Goal: Information Seeking & Learning: Learn about a topic

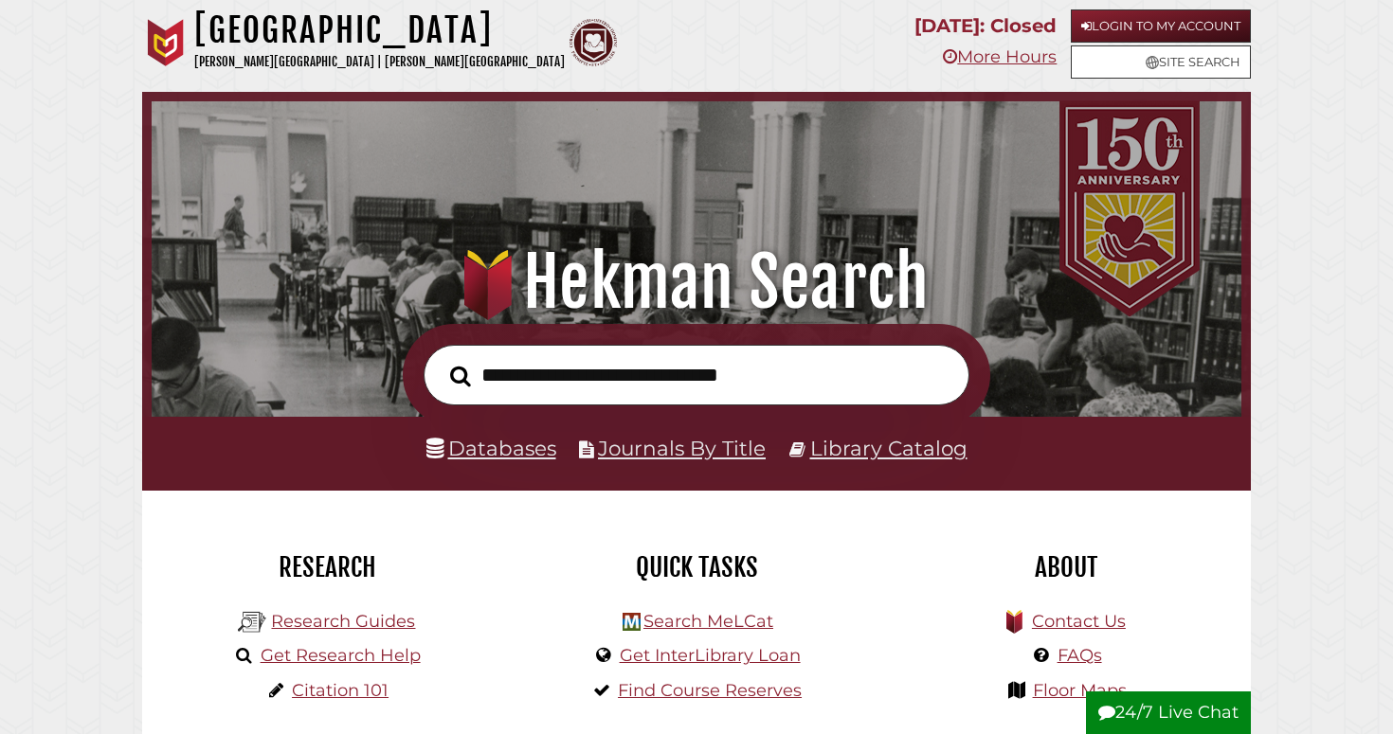
scroll to position [360, 1080]
click at [488, 446] on link "Databases" at bounding box center [491, 448] width 130 height 25
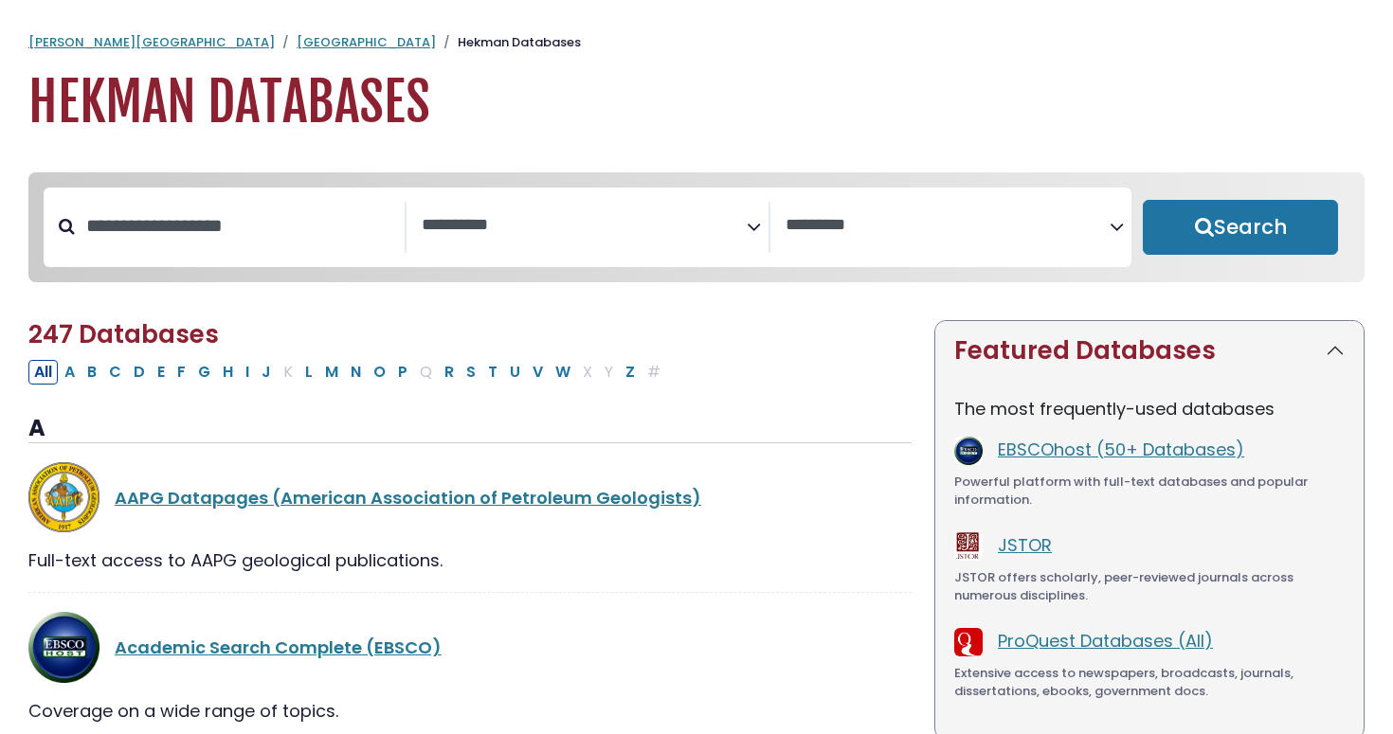
select select "Database Subject Filter"
select select "Database Vendors Filter"
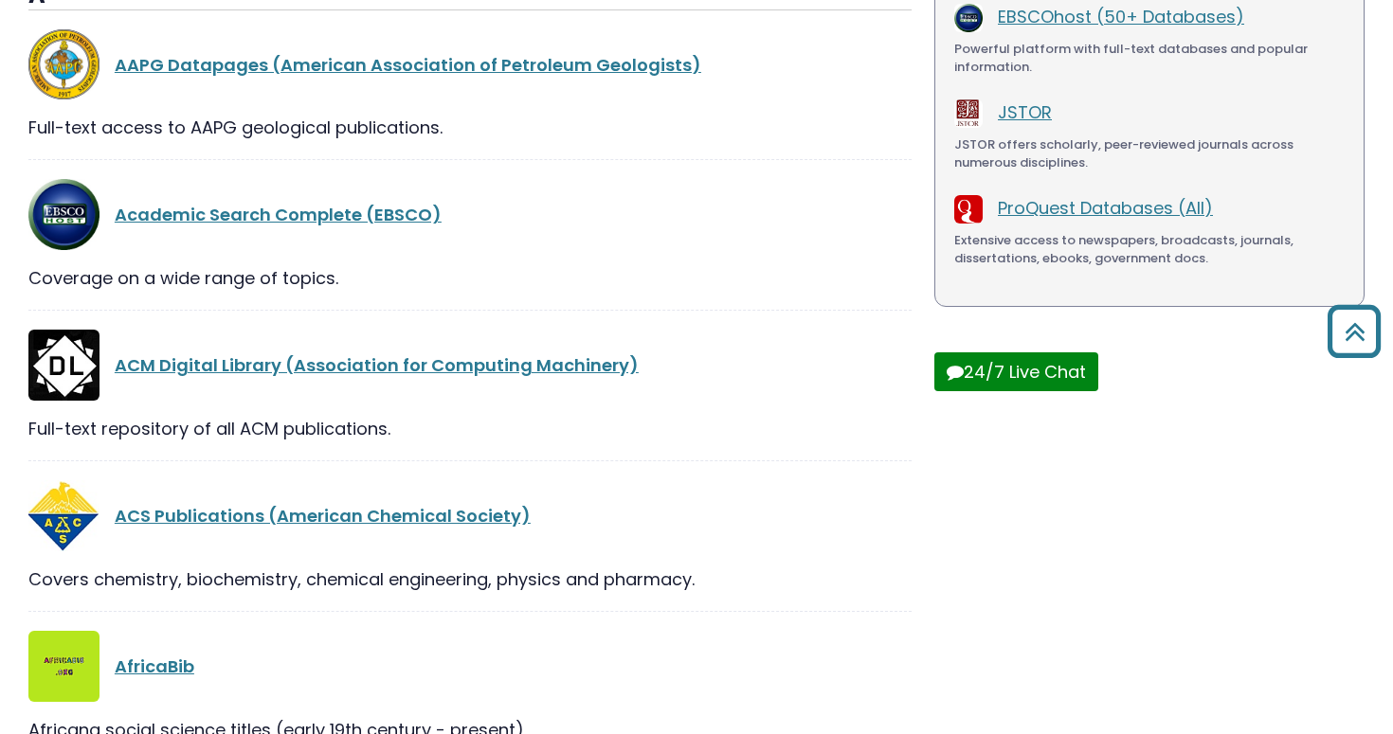
scroll to position [307, 0]
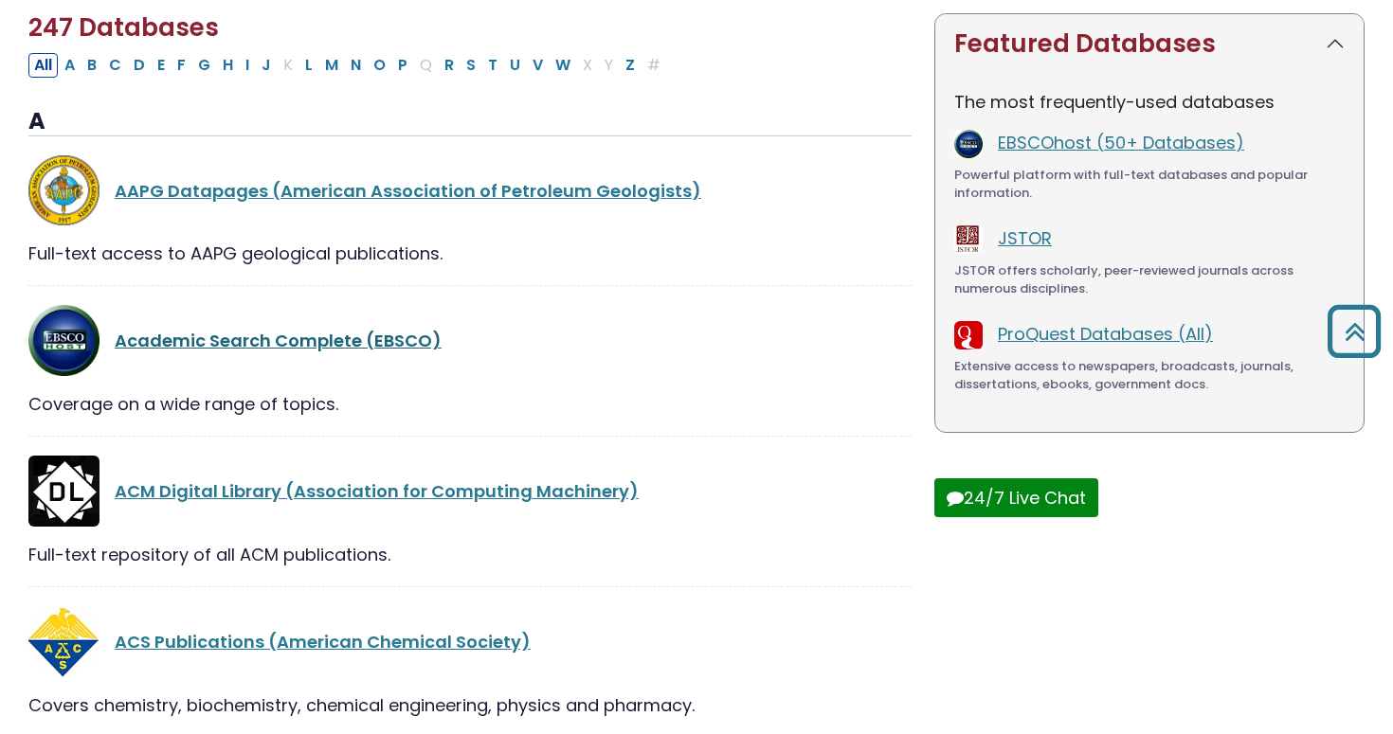
click at [332, 345] on link "Academic Search Complete (EBSCO)" at bounding box center [278, 341] width 327 height 24
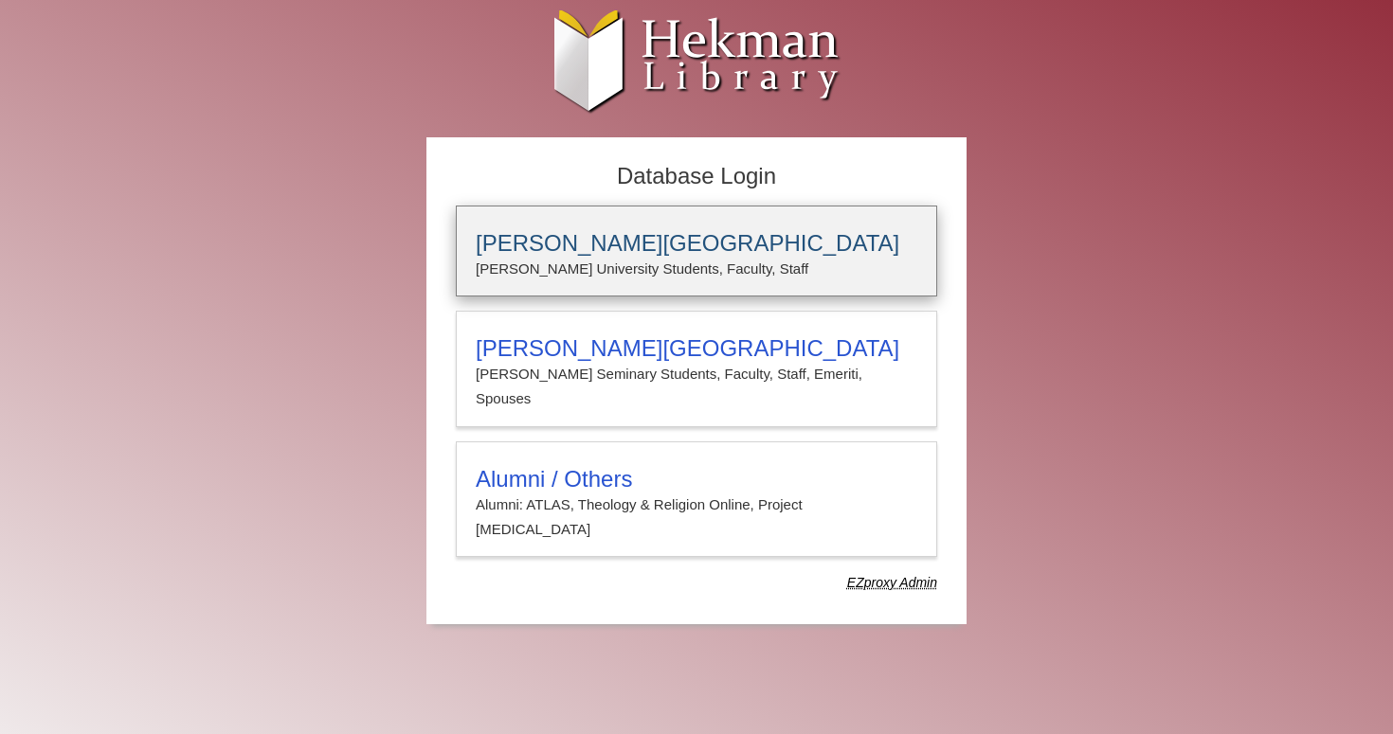
click at [560, 249] on h3 "[PERSON_NAME][GEOGRAPHIC_DATA]" at bounding box center [697, 243] width 442 height 27
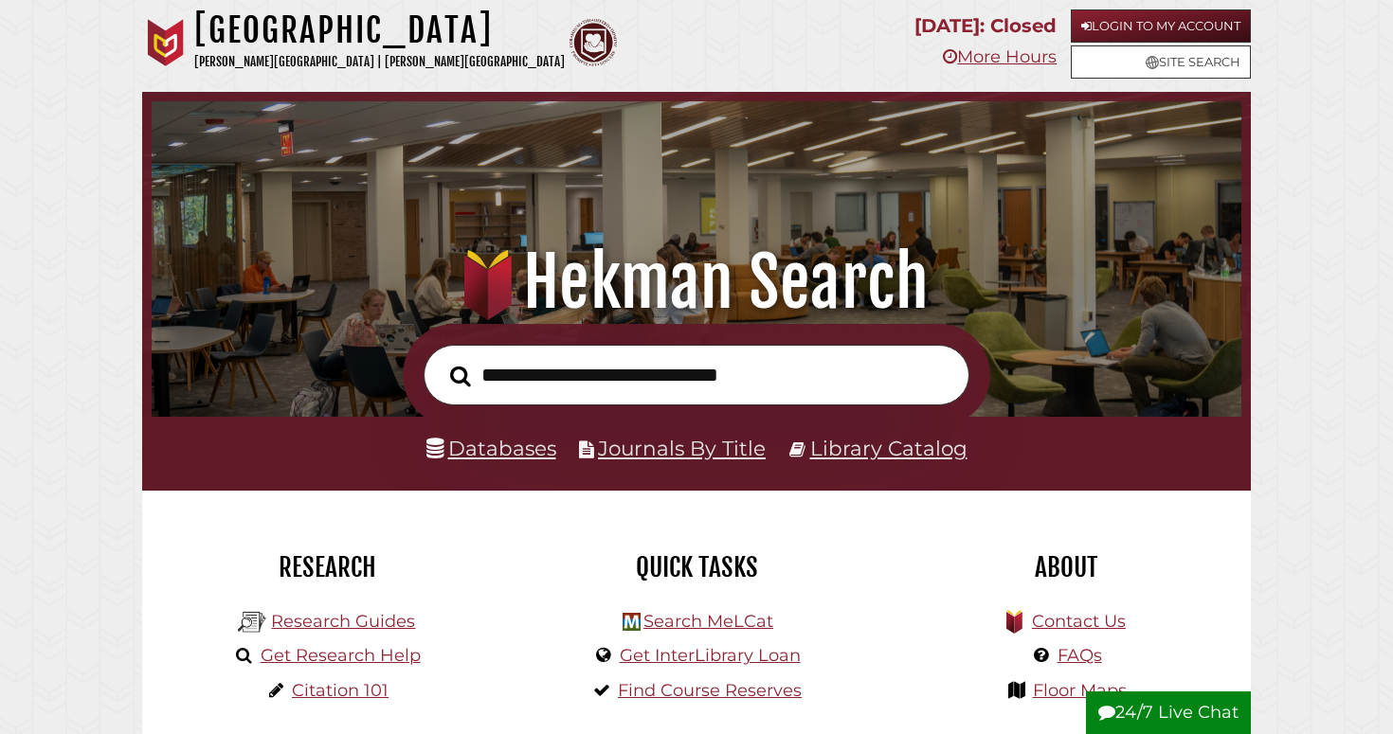
scroll to position [360, 1080]
click at [533, 453] on link "Databases" at bounding box center [491, 448] width 130 height 25
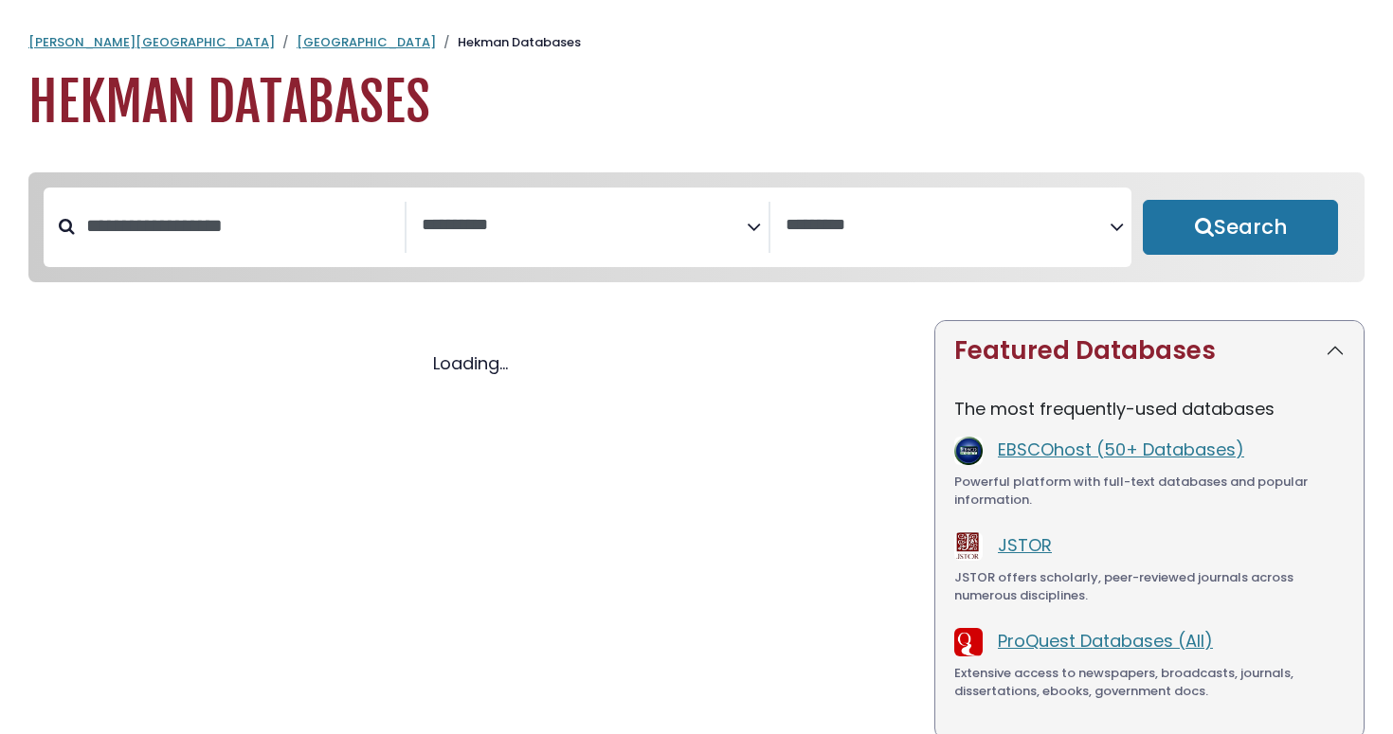
select select "Database Subject Filter"
select select "Database Vendors Filter"
select select "Database Subject Filter"
select select "Database Vendors Filter"
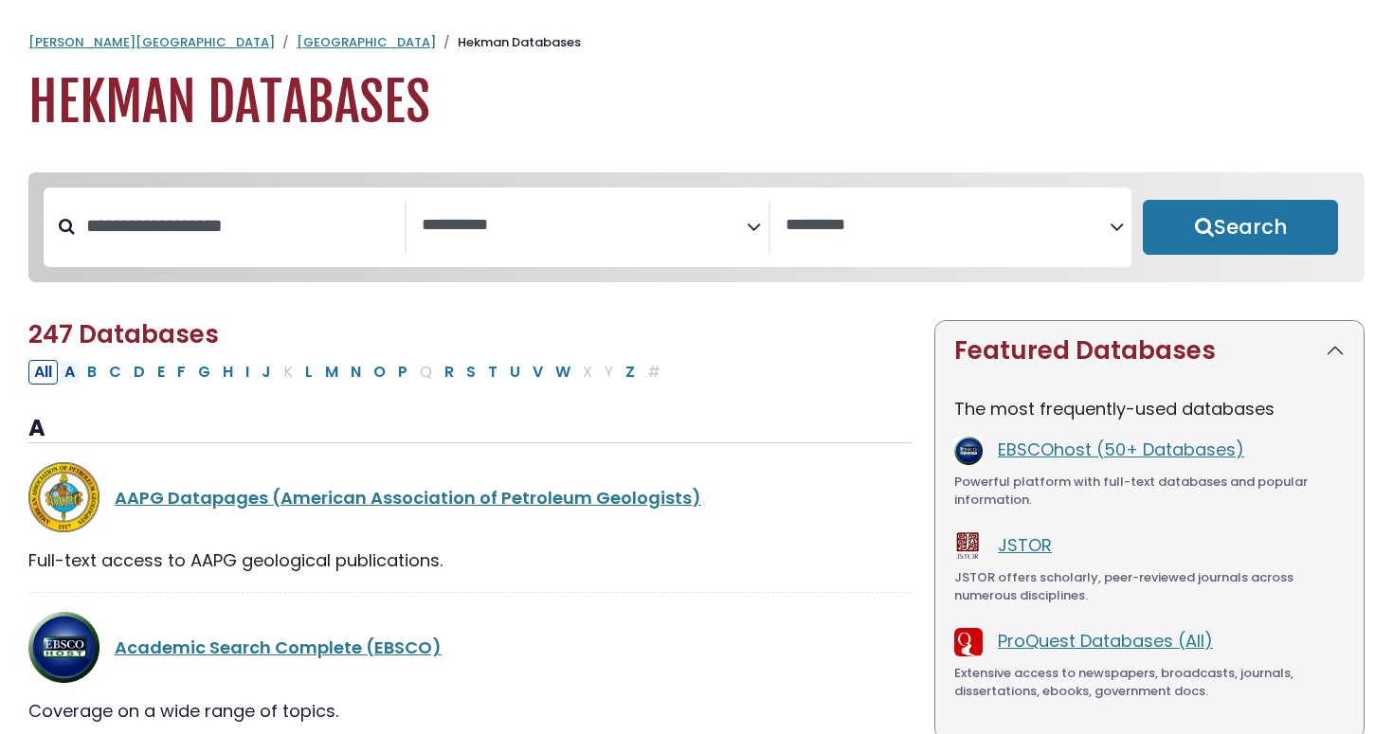
click at [77, 372] on button "A" at bounding box center [70, 372] width 22 height 25
select select "Database Subject Filter"
select select "Database Vendors Filter"
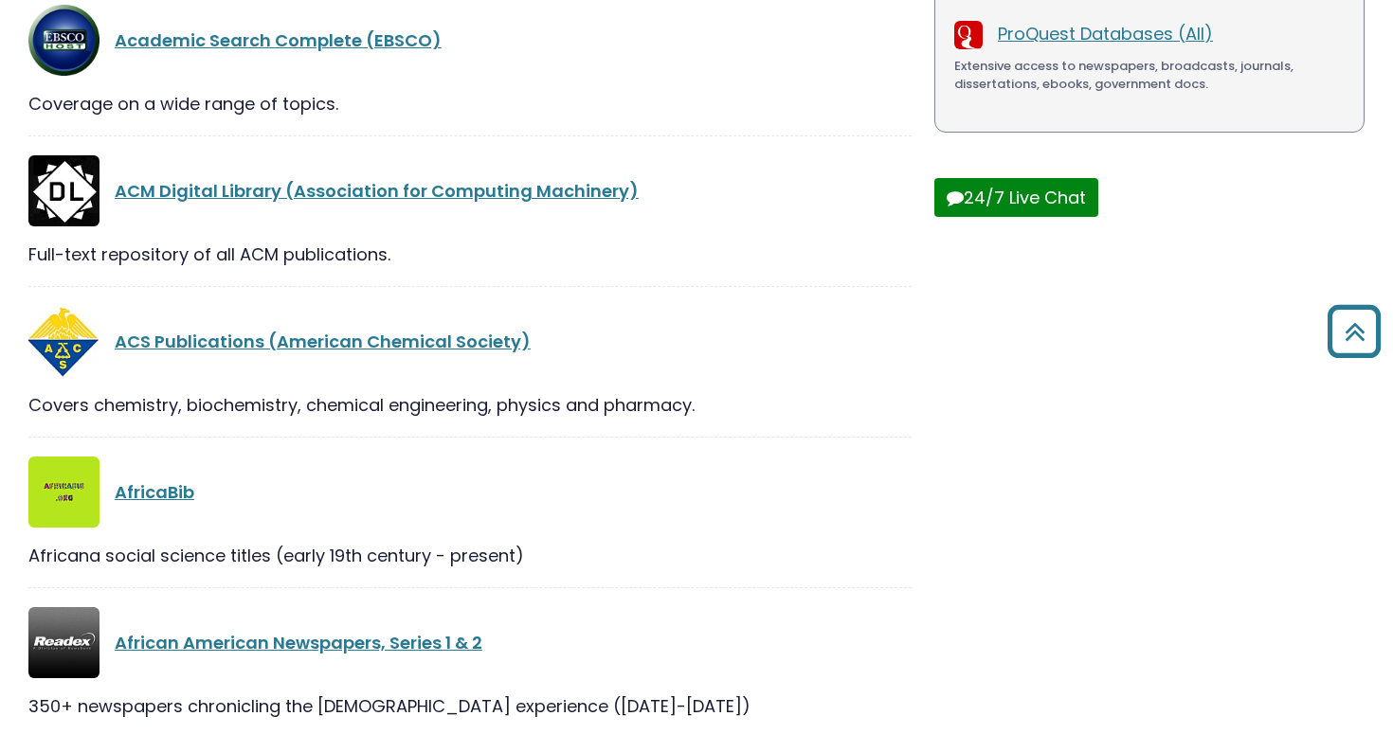
scroll to position [654, 0]
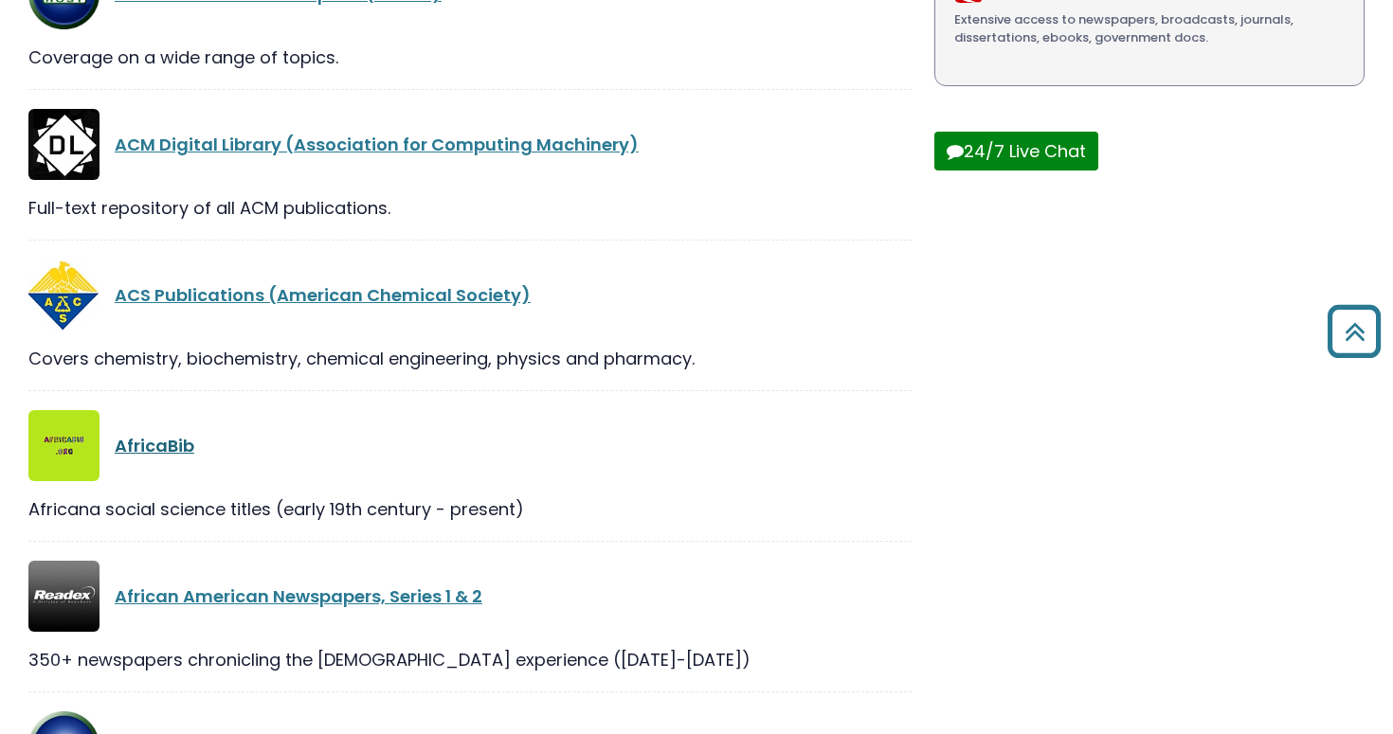
click at [156, 446] on link "AfricaBib" at bounding box center [155, 446] width 80 height 24
